Goal: Task Accomplishment & Management: Use online tool/utility

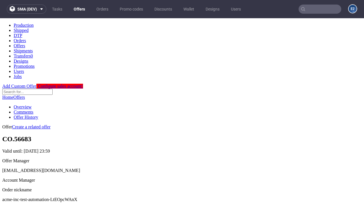
scroll to position [56, 0]
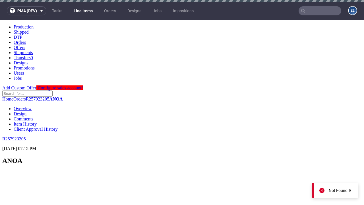
select select "accepted"
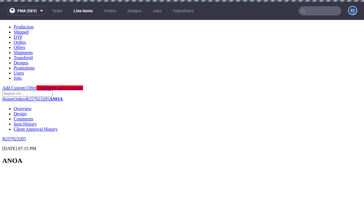
scroll to position [837, 0]
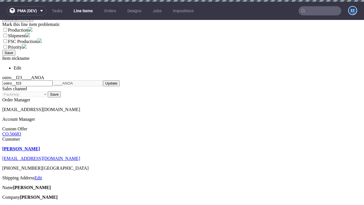
select select "received"
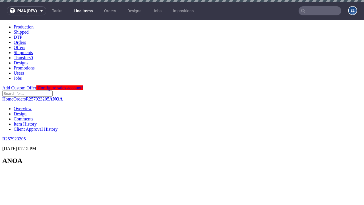
scroll to position [827, 0]
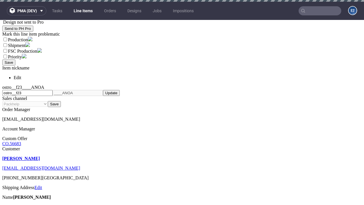
select select "accepted_dtp_issue_reprint"
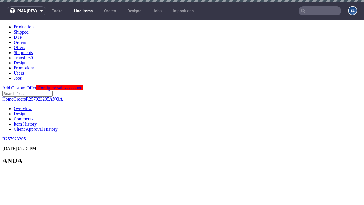
scroll to position [871, 0]
